Goal: Task Accomplishment & Management: Complete application form

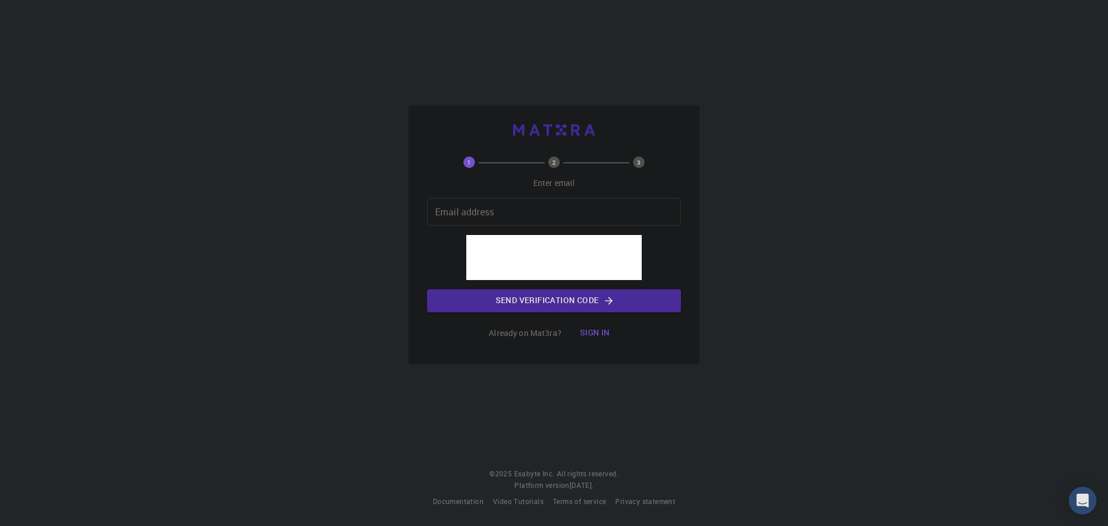
click at [486, 222] on input "Email address" at bounding box center [554, 212] width 254 height 28
type input "[EMAIL_ADDRESS][DOMAIN_NAME]"
click at [522, 299] on button "Send verification code" at bounding box center [554, 300] width 254 height 23
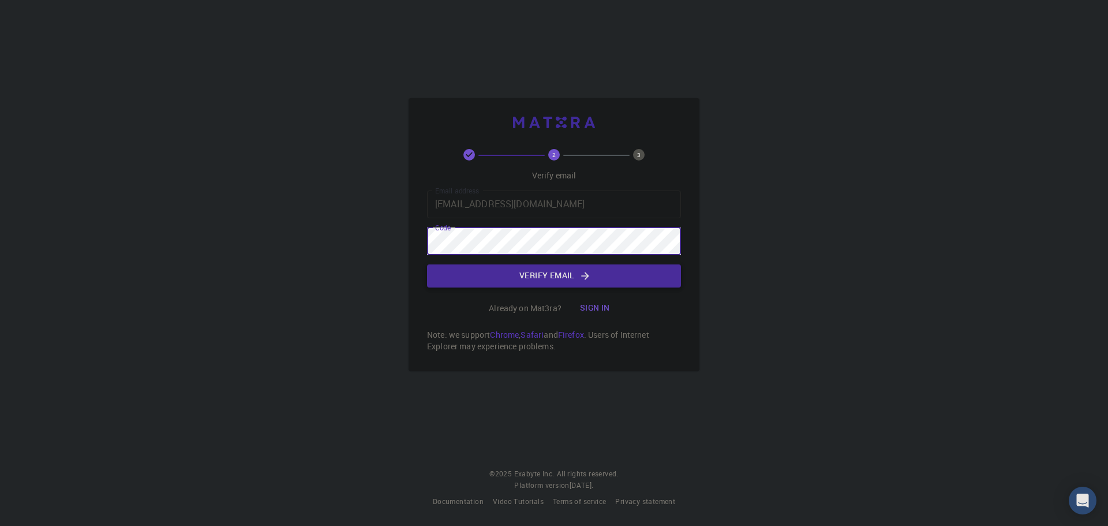
click at [560, 276] on button "Verify email" at bounding box center [554, 275] width 254 height 23
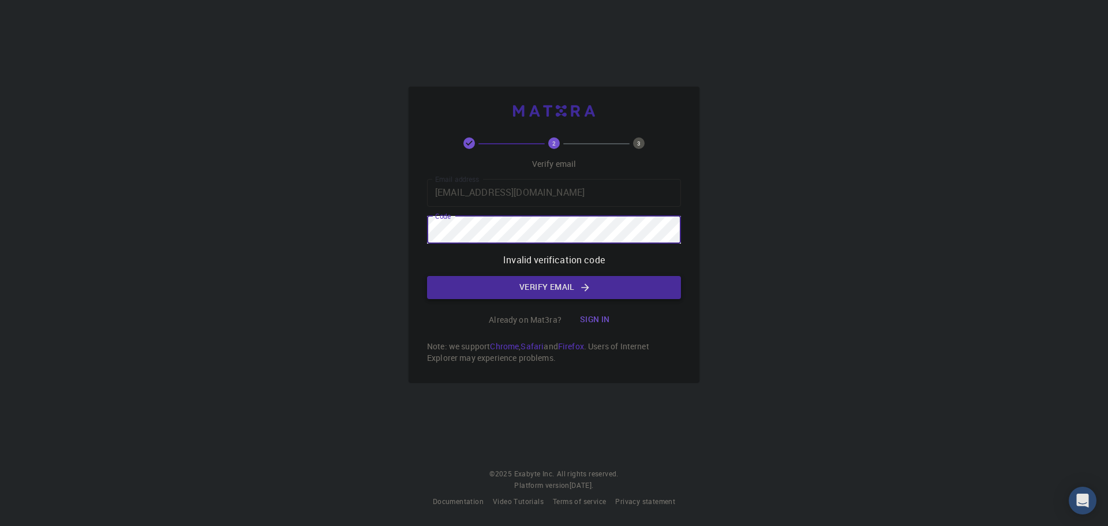
click at [564, 284] on button "Verify email" at bounding box center [554, 287] width 254 height 23
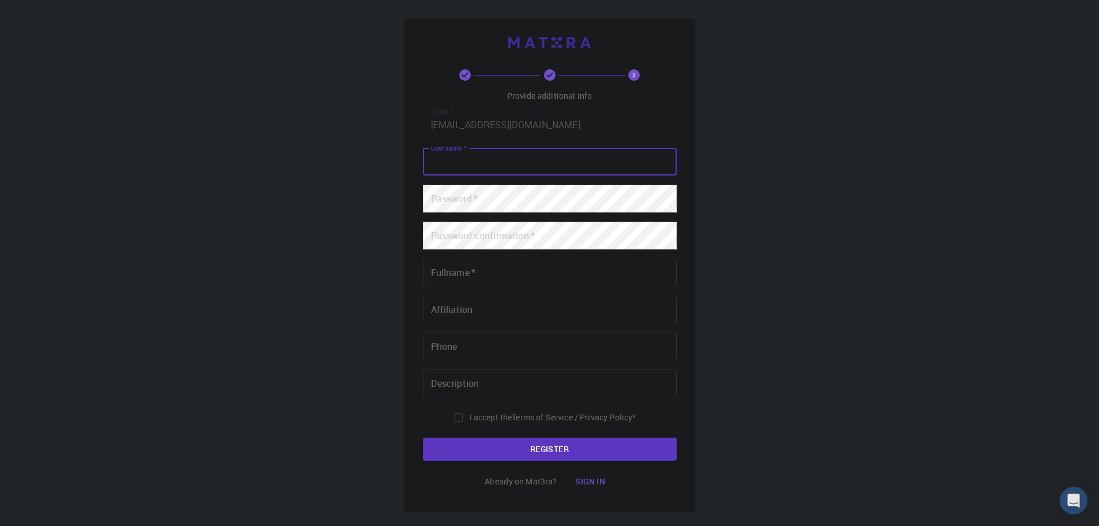
click at [492, 156] on input "username   *" at bounding box center [550, 162] width 254 height 28
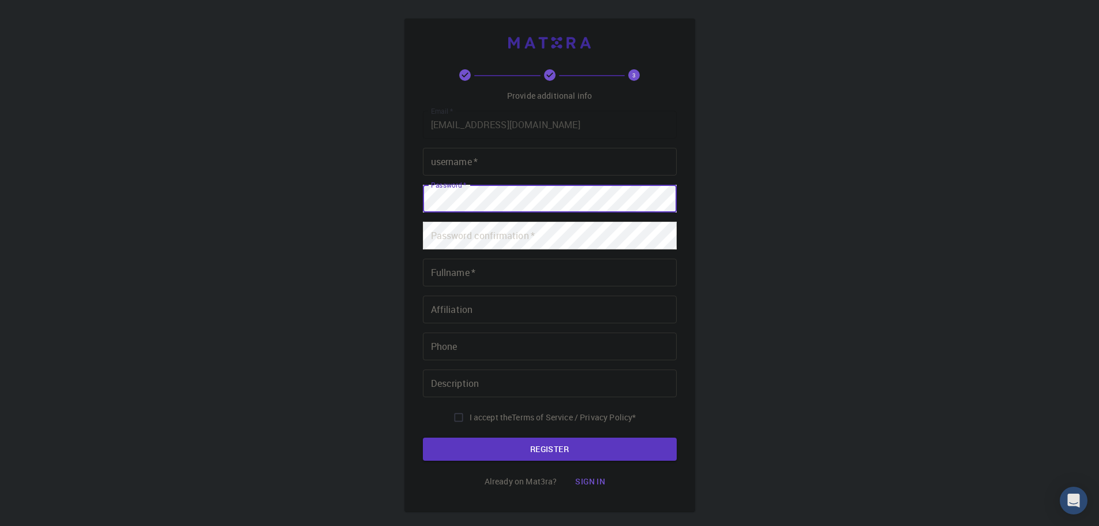
click at [463, 186] on div "Password   * Password   *" at bounding box center [550, 199] width 254 height 28
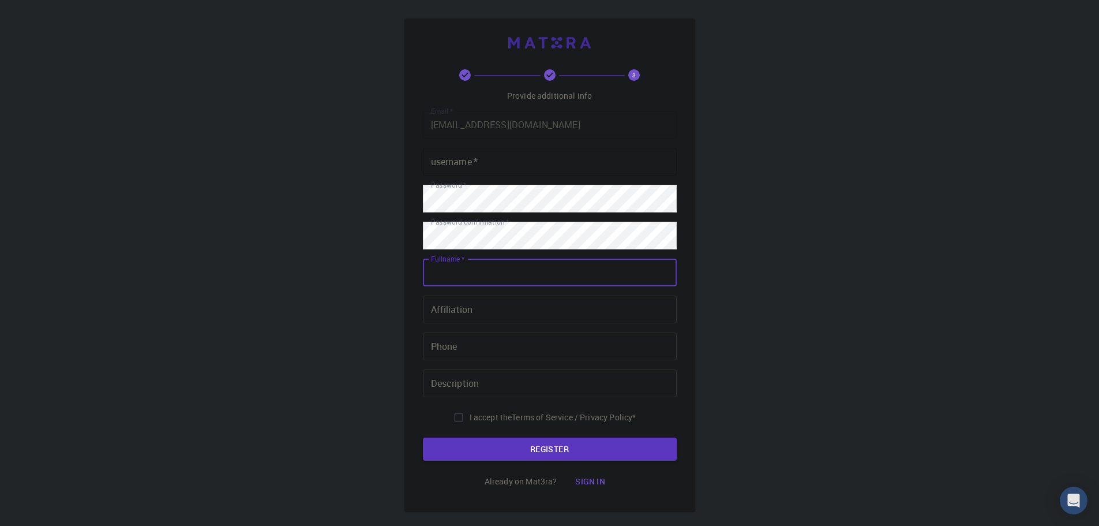
click at [490, 149] on input "username   *" at bounding box center [550, 162] width 254 height 28
